Goal: Book appointment/travel/reservation

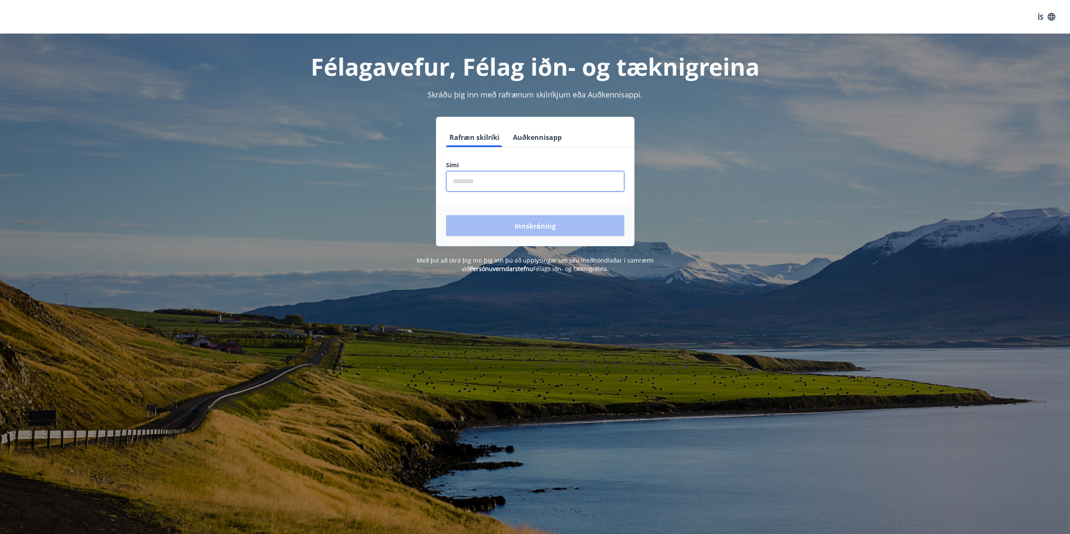
click at [549, 182] on input "phone" at bounding box center [535, 181] width 178 height 21
type input "********"
click at [525, 223] on font "Innskráning" at bounding box center [534, 225] width 41 height 9
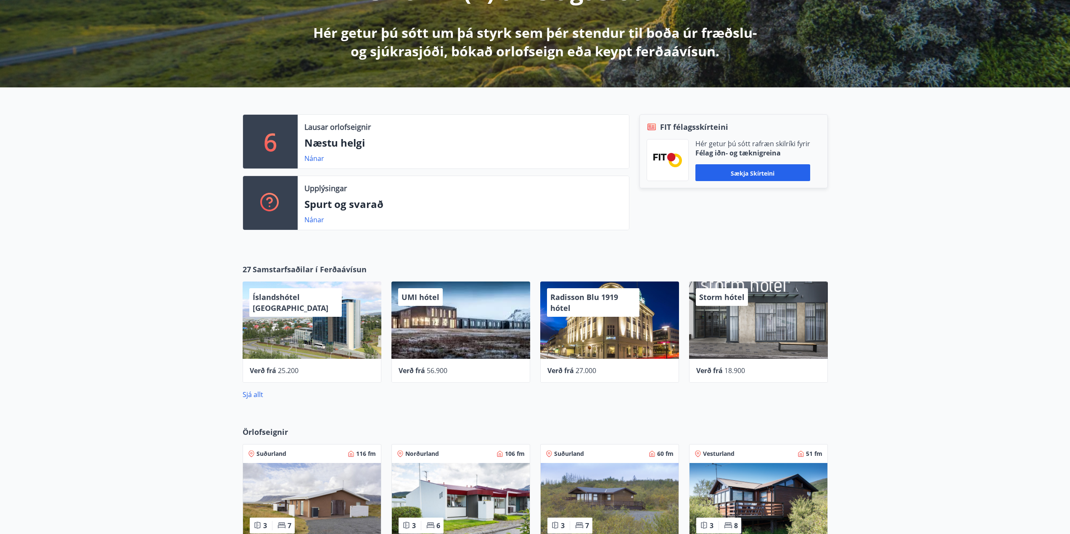
scroll to position [126, 0]
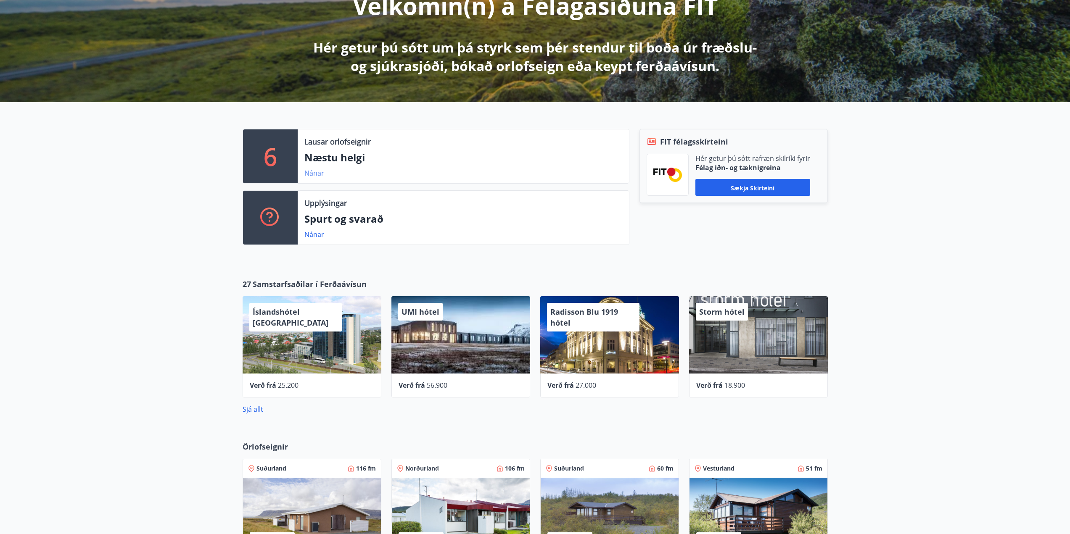
click at [308, 172] on font "Nánar" at bounding box center [314, 173] width 20 height 9
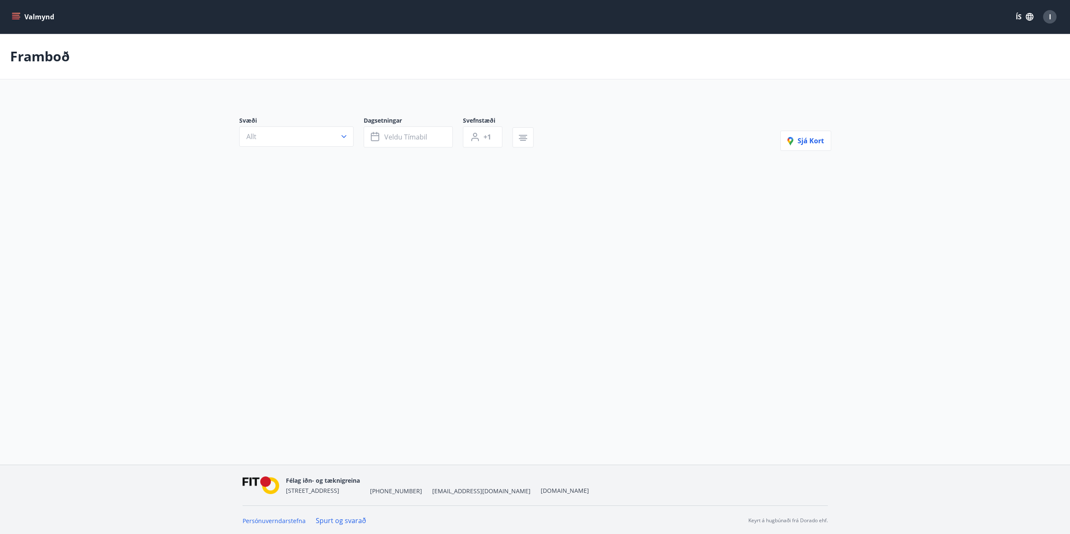
type input "*"
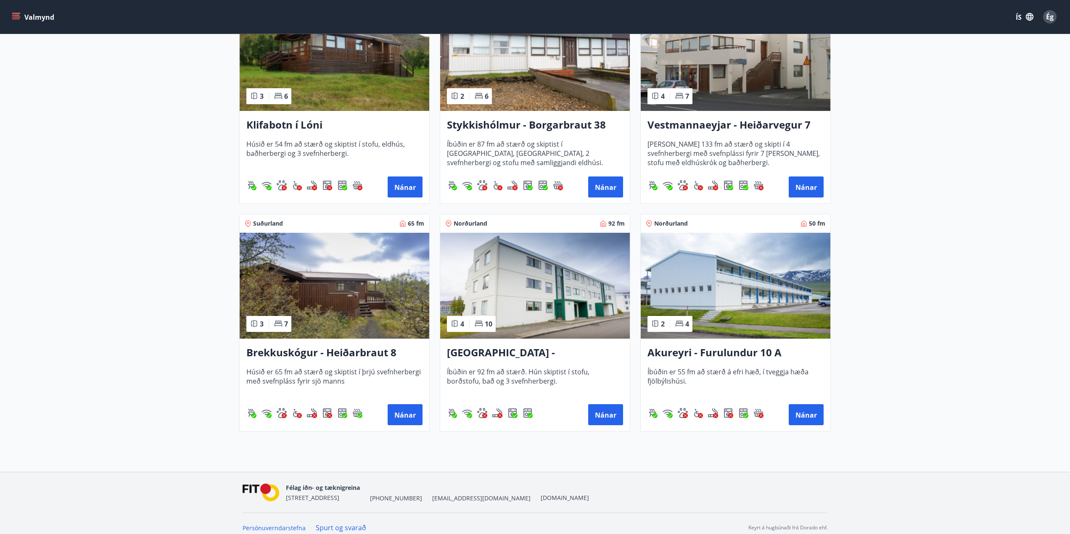
scroll to position [235, 0]
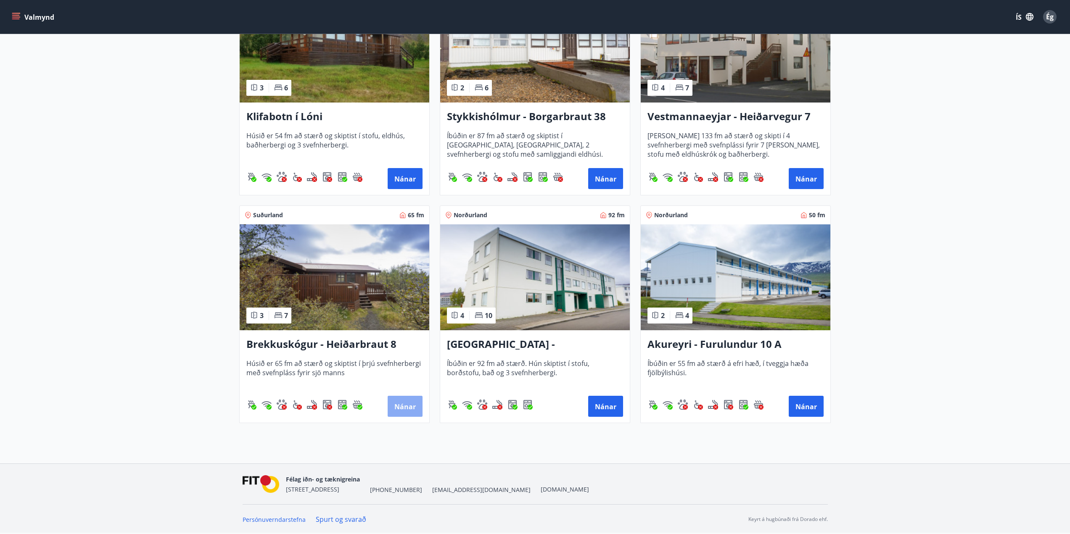
click at [405, 404] on font "Nánar" at bounding box center [404, 406] width 21 height 9
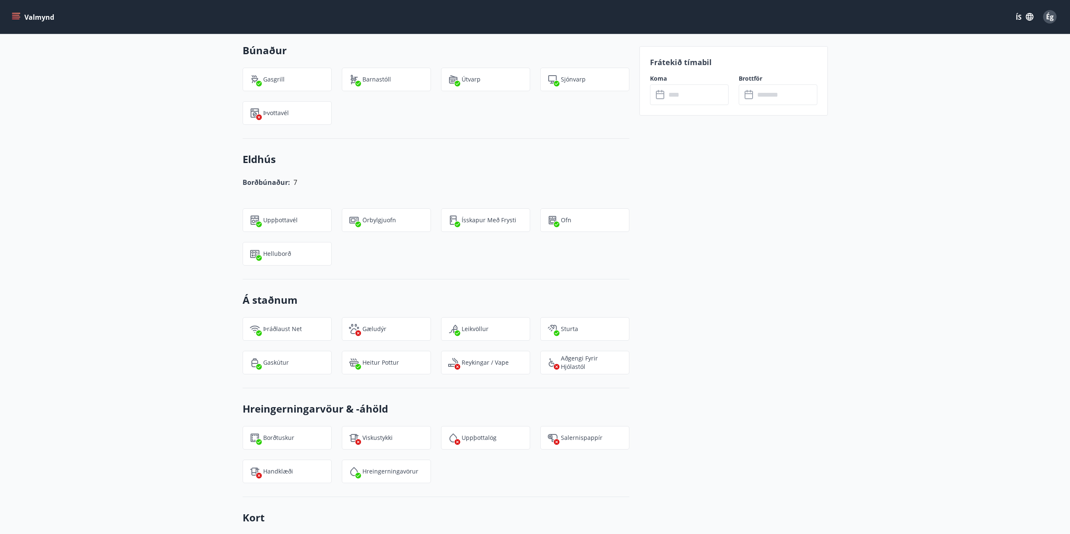
scroll to position [546, 0]
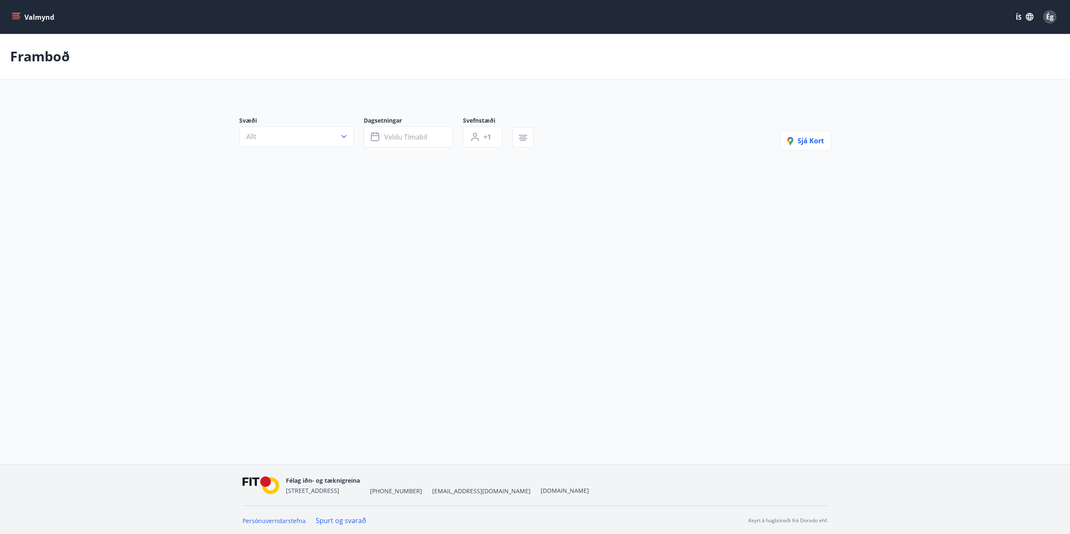
type input "*"
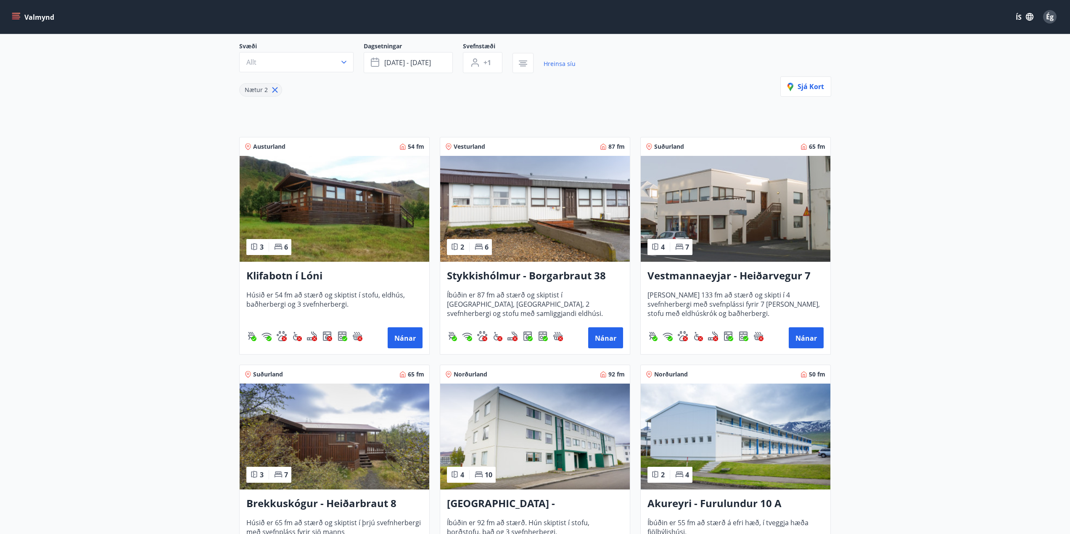
scroll to position [84, 0]
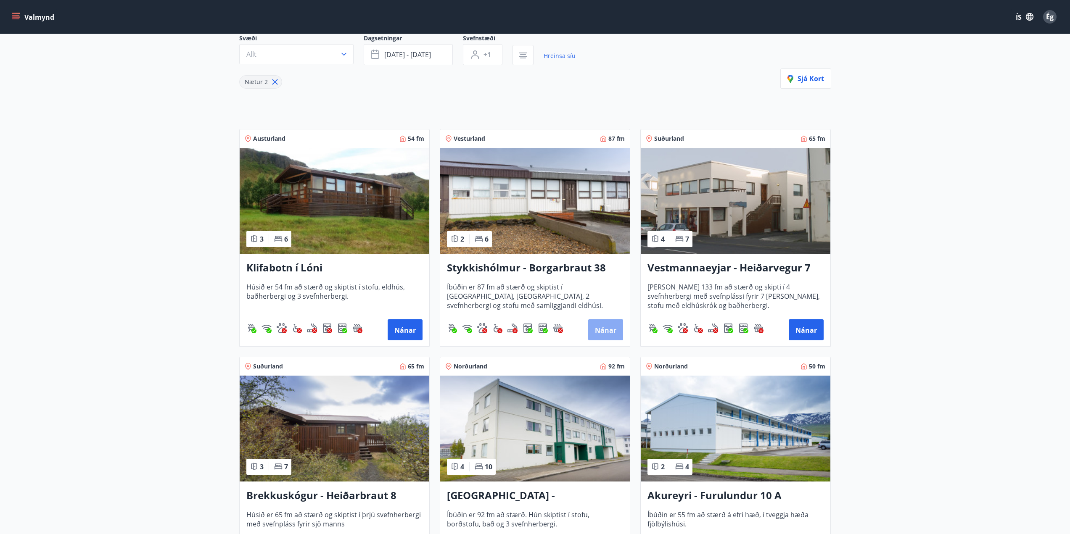
click at [604, 326] on font "Nánar" at bounding box center [605, 330] width 21 height 9
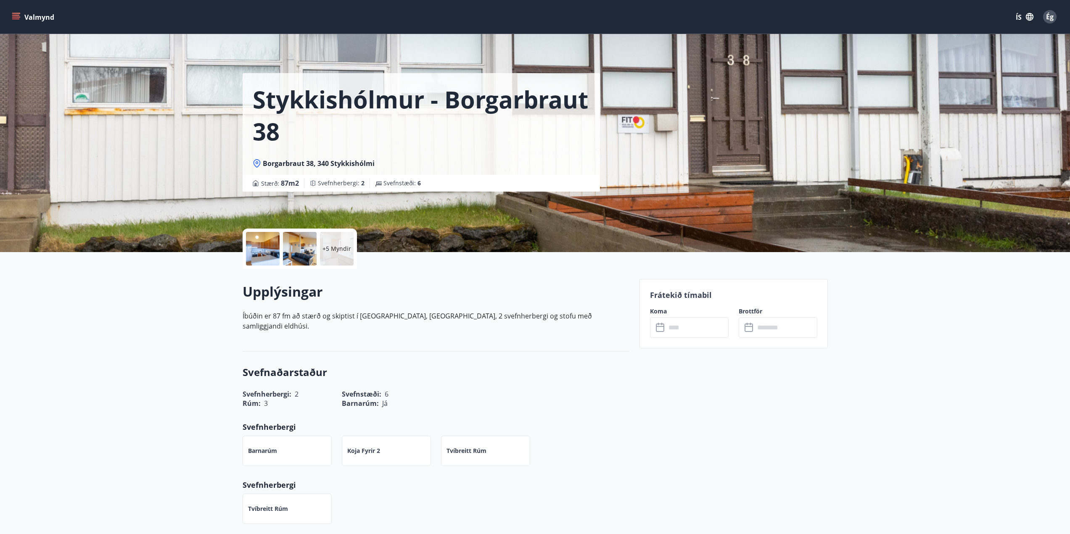
scroll to position [1, 0]
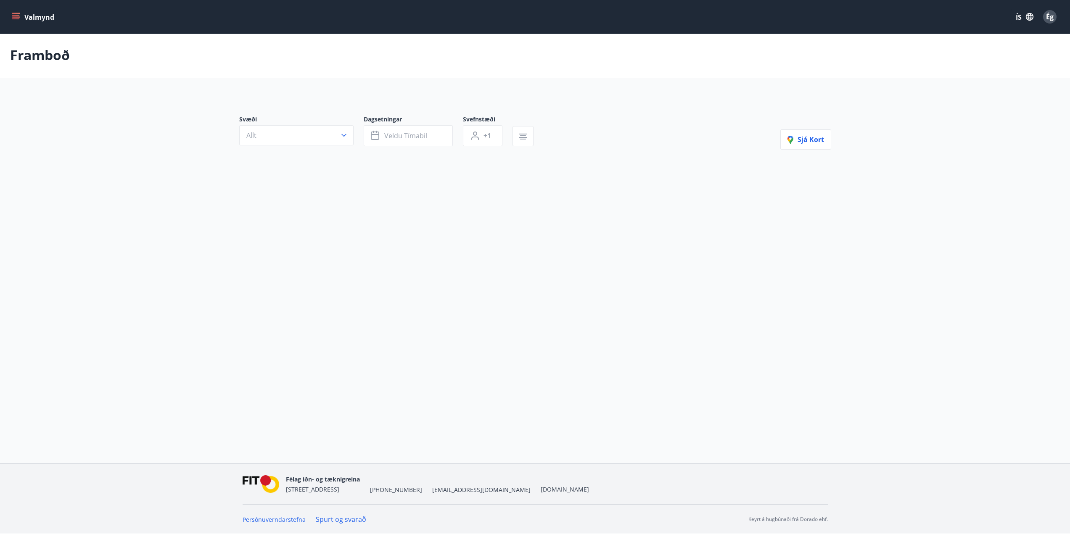
type input "*"
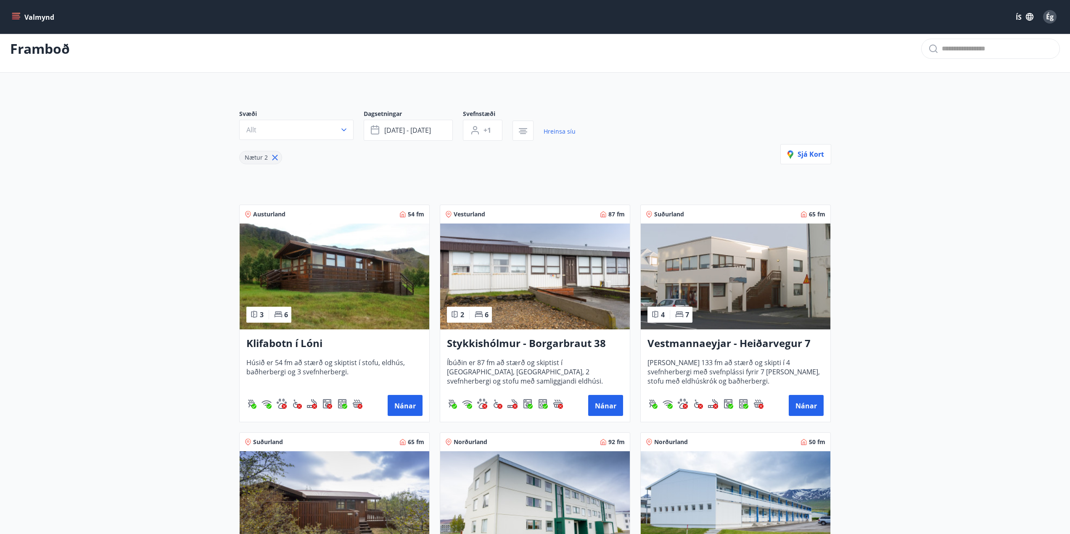
scroll to position [0, 0]
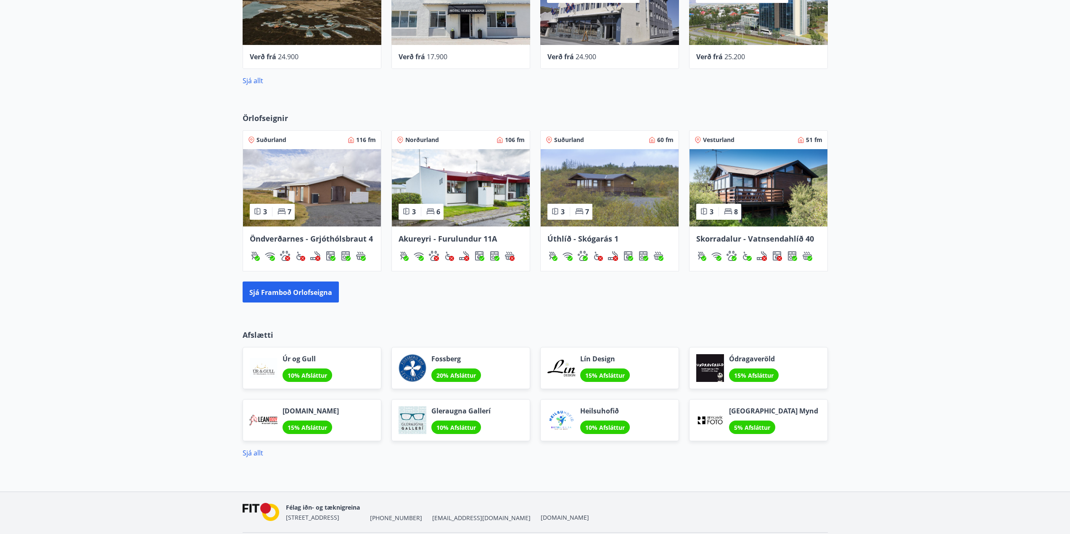
scroll to position [462, 0]
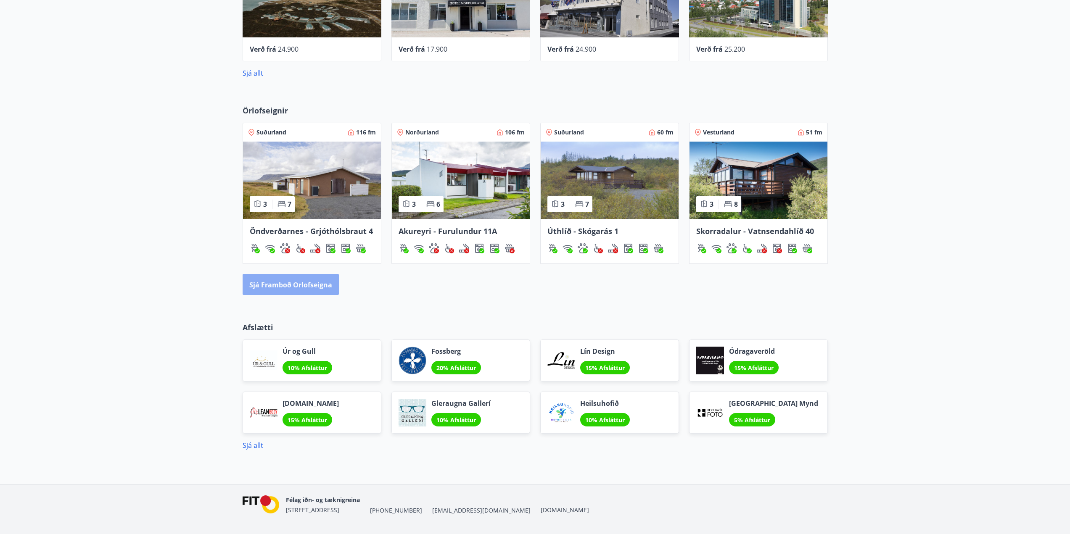
click at [291, 282] on font "Sjá framboð orlofseigna" at bounding box center [290, 284] width 83 height 9
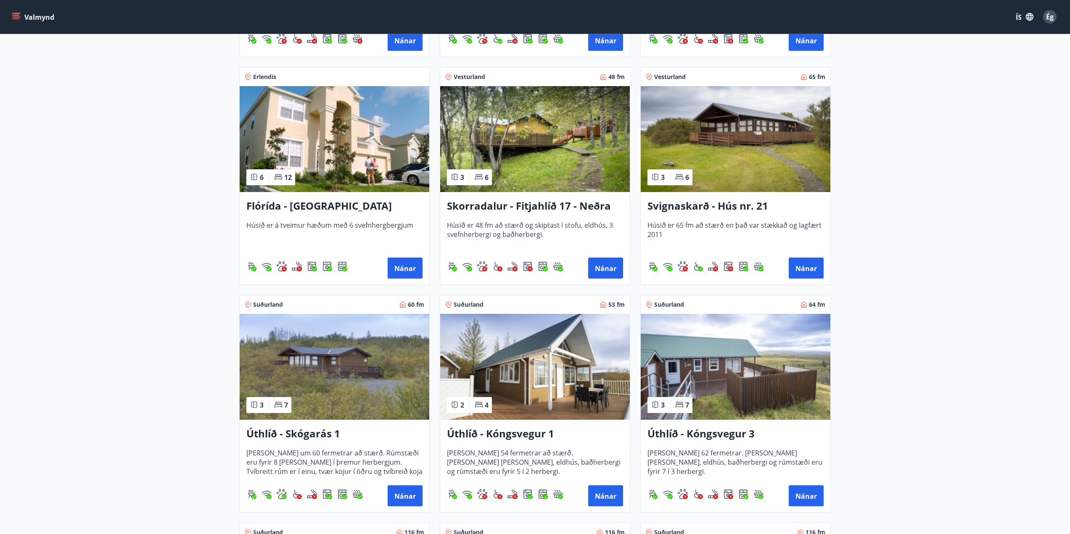
scroll to position [1051, 0]
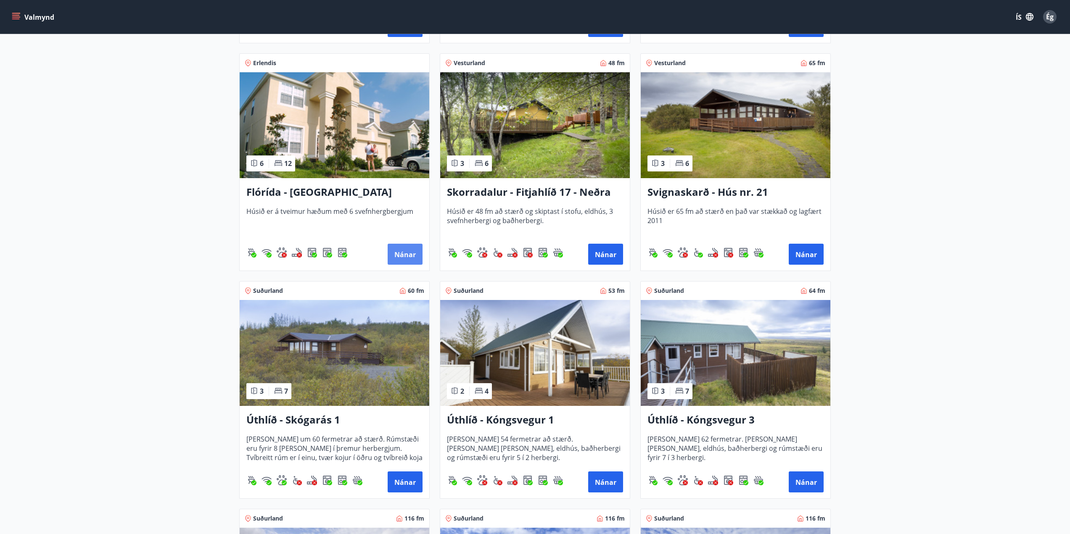
click at [406, 250] on font "Nánar" at bounding box center [404, 254] width 21 height 9
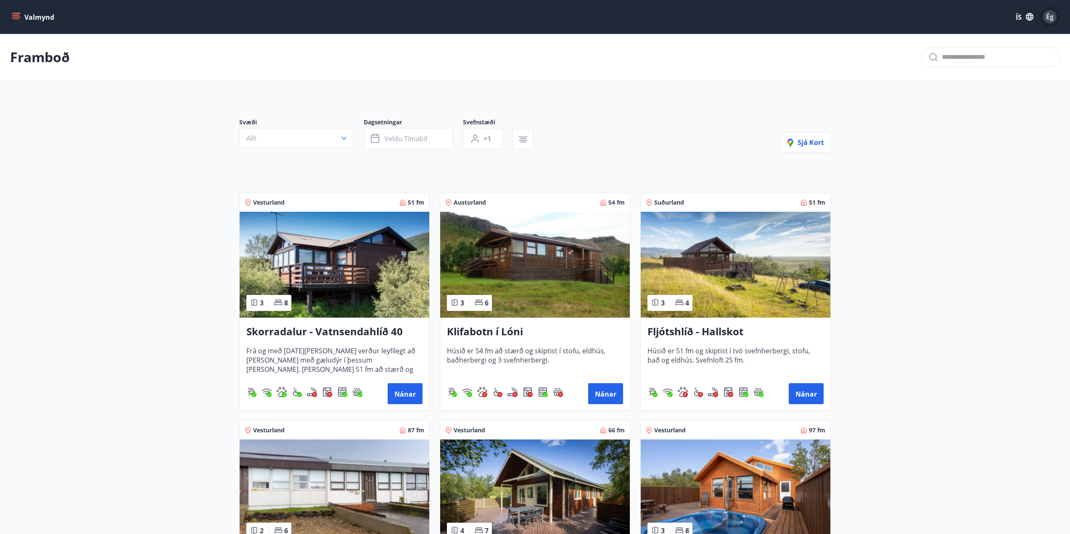
click at [1049, 18] on font "Ég" at bounding box center [1050, 16] width 8 height 9
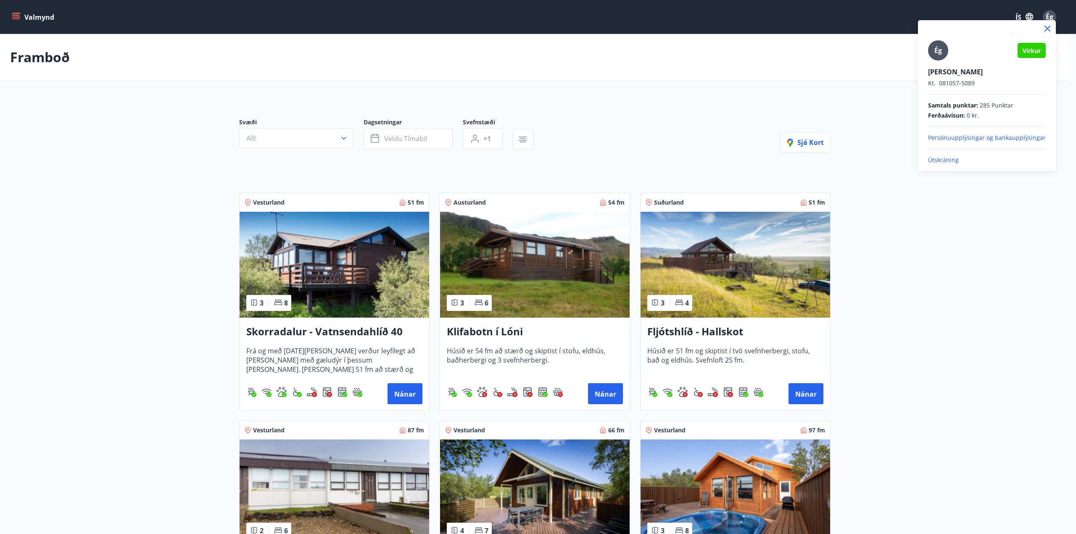
click at [944, 158] on font "Útskráning" at bounding box center [943, 160] width 31 height 8
click at [942, 158] on font "Útskráning" at bounding box center [943, 160] width 31 height 8
click at [939, 157] on font "Útskráning" at bounding box center [943, 160] width 31 height 8
click at [1046, 27] on icon at bounding box center [1047, 29] width 6 height 6
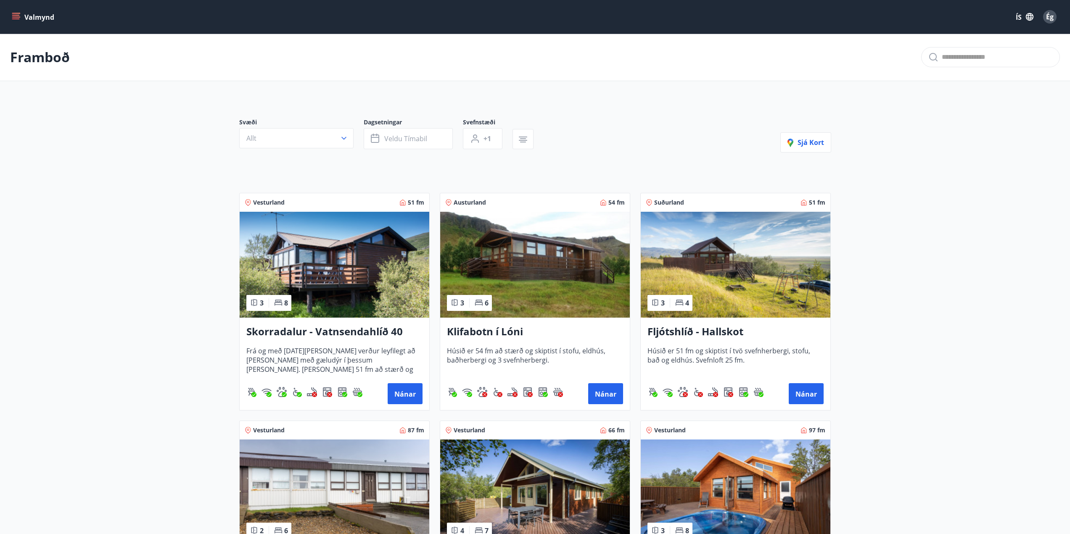
click at [13, 16] on icon "matseðill" at bounding box center [16, 15] width 8 height 1
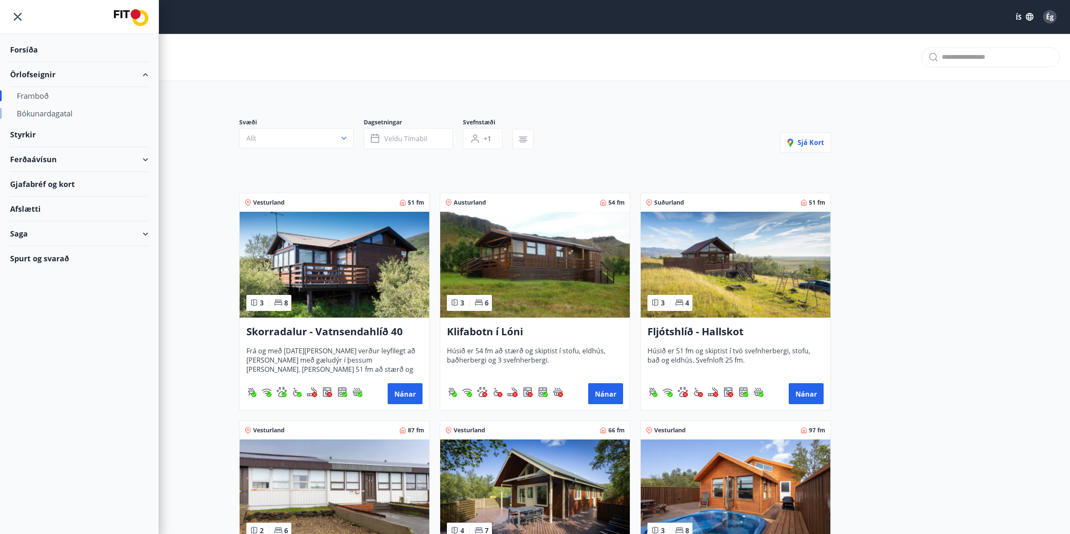
click at [67, 115] on font "Bókunardagatal" at bounding box center [45, 113] width 56 height 10
